Goal: Navigation & Orientation: Go to known website

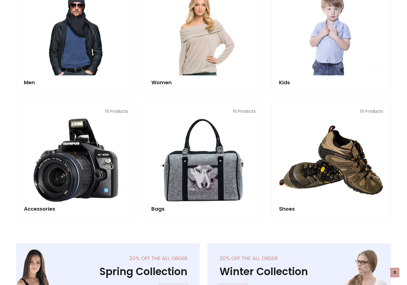
scroll to position [170, 0]
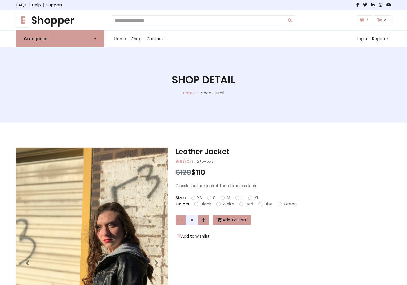
click at [60, 20] on h1 "E Shopper" at bounding box center [60, 20] width 88 height 12
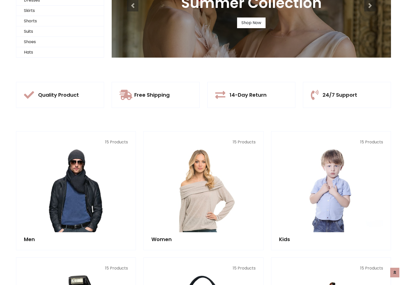
scroll to position [49, 0]
